Goal: Task Accomplishment & Management: Manage account settings

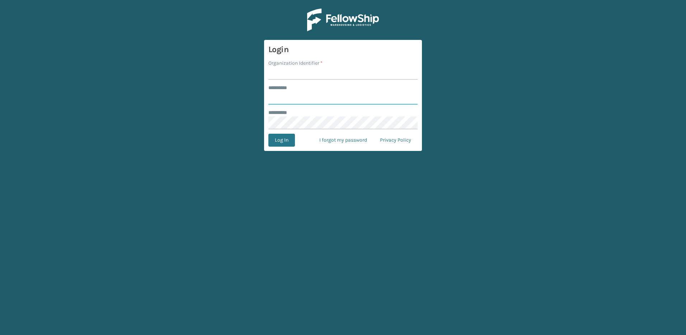
type input "********"
click at [282, 73] on input "Organization Identifier *" at bounding box center [343, 73] width 149 height 13
type input "Fellowship - East"
click at [282, 139] on button "Log In" at bounding box center [282, 140] width 27 height 13
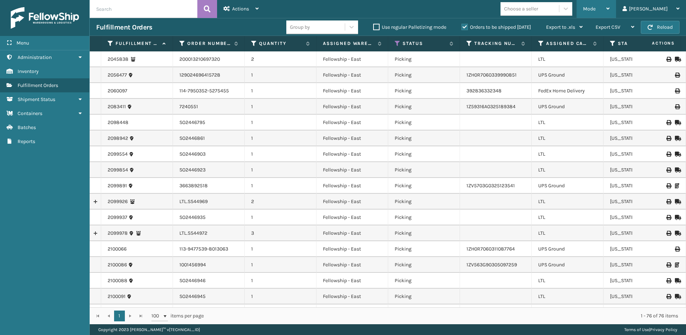
click at [609, 4] on div "Mode" at bounding box center [596, 9] width 27 height 18
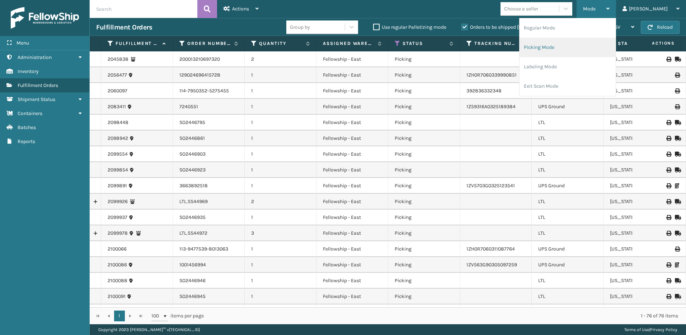
click at [571, 41] on li "Picking Mode" at bounding box center [568, 47] width 96 height 19
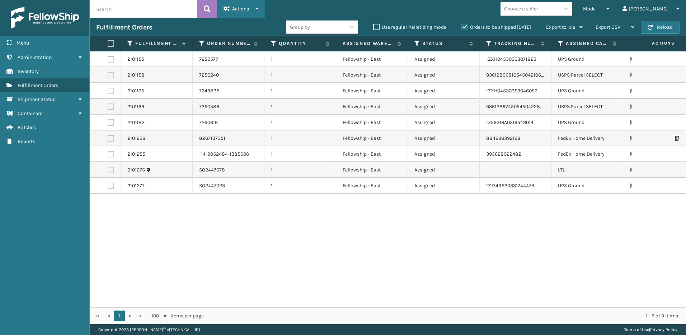
click at [251, 6] on div "Actions" at bounding box center [241, 9] width 35 height 18
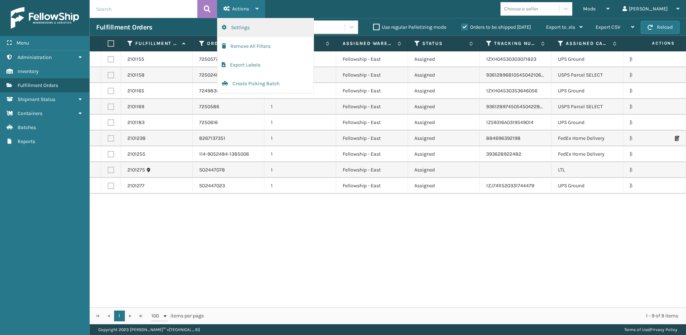
click at [234, 24] on button "Settings" at bounding box center [266, 27] width 96 height 19
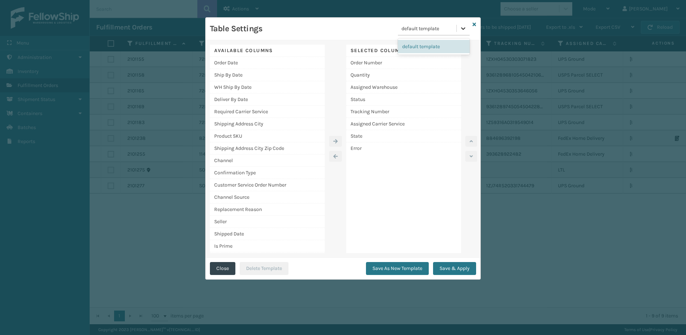
click at [464, 31] on icon at bounding box center [463, 28] width 7 height 7
click at [368, 148] on div "Error" at bounding box center [403, 148] width 115 height 12
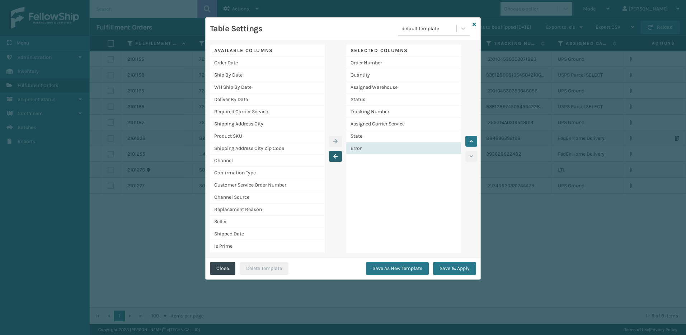
click at [335, 156] on icon "button" at bounding box center [336, 156] width 4 height 5
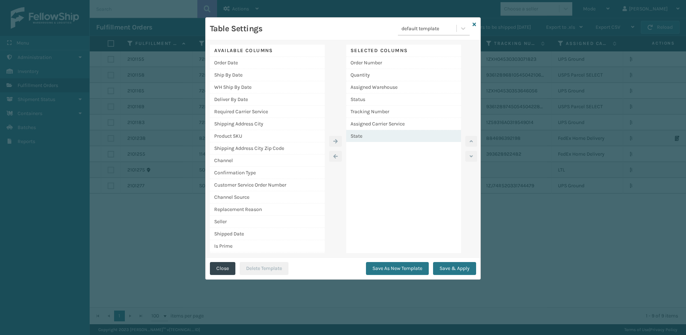
click at [359, 138] on div "State" at bounding box center [403, 136] width 115 height 12
click at [382, 169] on div "Selected Columns Order Number Quantity Assigned Warehouse Status Tracking Numbe…" at bounding box center [403, 149] width 115 height 208
click at [230, 155] on div "Channel" at bounding box center [267, 160] width 115 height 12
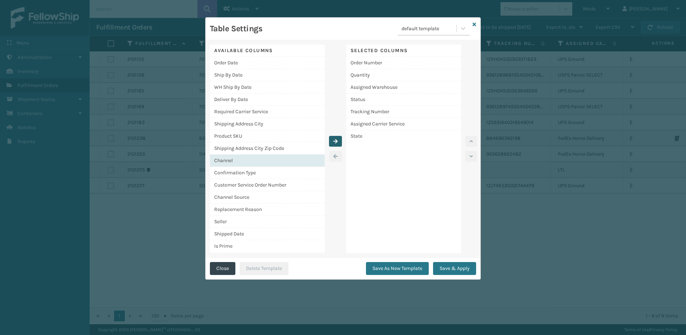
click at [341, 142] on button "button" at bounding box center [335, 141] width 13 height 11
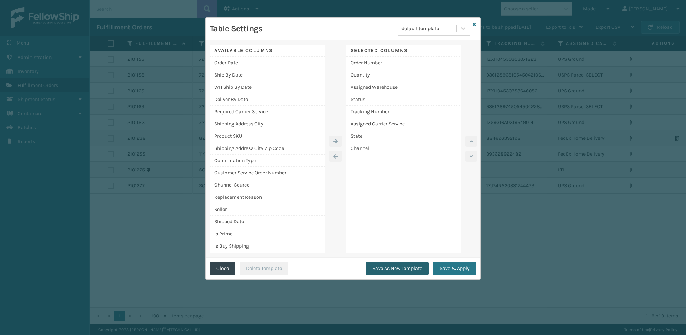
click at [399, 269] on button "Save As New Template" at bounding box center [397, 268] width 63 height 13
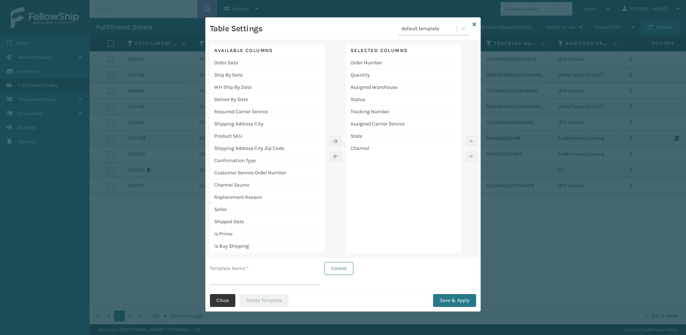
click at [221, 298] on button "Close" at bounding box center [222, 300] width 25 height 13
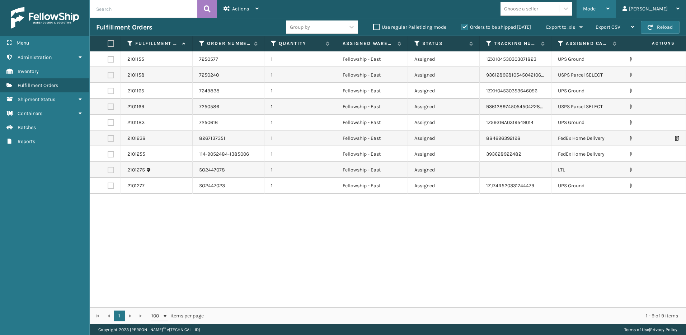
click at [596, 7] on span "Mode" at bounding box center [589, 9] width 13 height 6
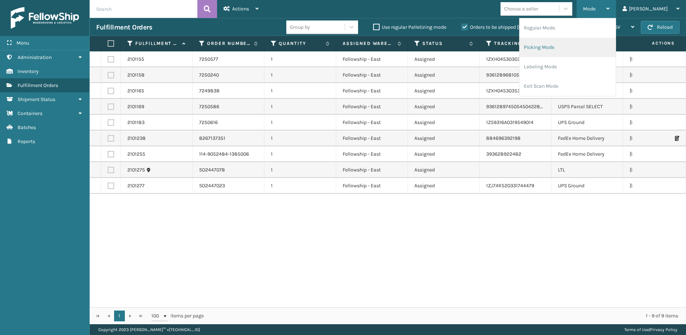
click at [559, 51] on li "Picking Mode" at bounding box center [568, 47] width 96 height 19
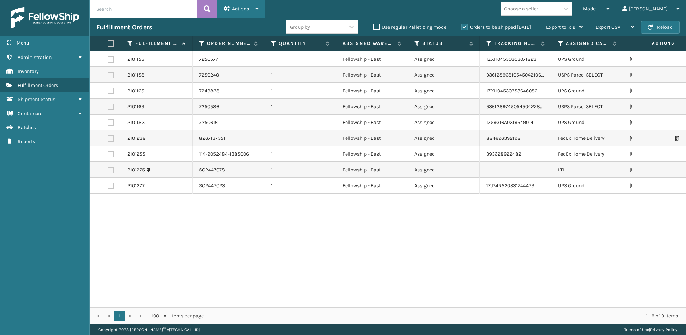
click at [247, 8] on span "Actions" at bounding box center [240, 9] width 17 height 6
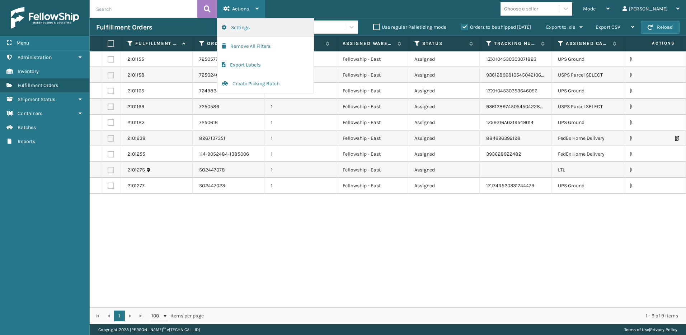
click at [242, 25] on button "Settings" at bounding box center [266, 27] width 96 height 19
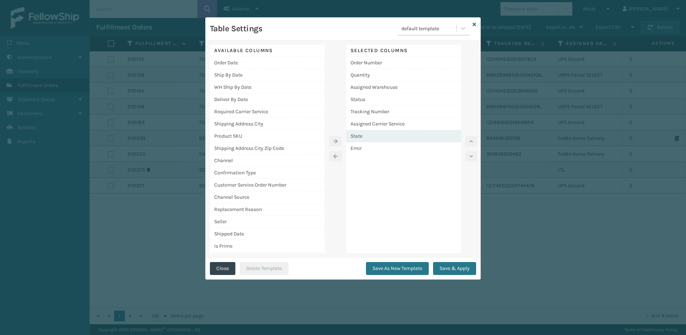
click at [357, 136] on div "State" at bounding box center [403, 136] width 115 height 12
click at [335, 157] on icon "button" at bounding box center [336, 156] width 4 height 5
click at [360, 136] on div "Error" at bounding box center [403, 136] width 115 height 12
click at [336, 154] on icon "button" at bounding box center [336, 156] width 4 height 5
click at [243, 162] on div "Channel" at bounding box center [267, 160] width 115 height 12
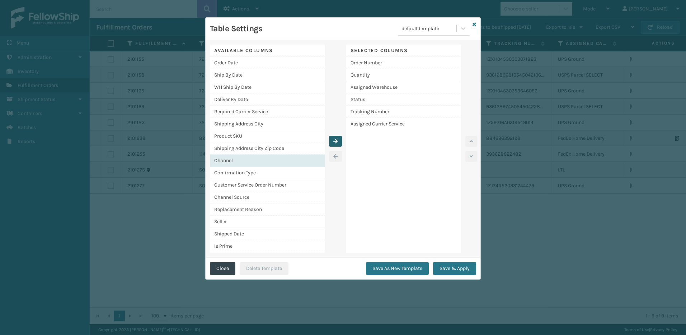
click at [339, 139] on button "button" at bounding box center [335, 141] width 13 height 11
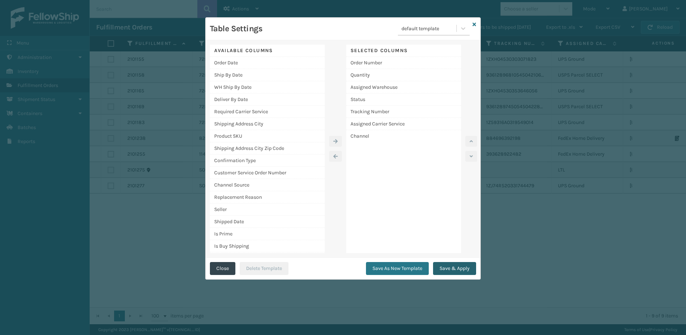
click at [450, 264] on button "Save & Apply" at bounding box center [454, 268] width 43 height 13
